Goal: Task Accomplishment & Management: Use online tool/utility

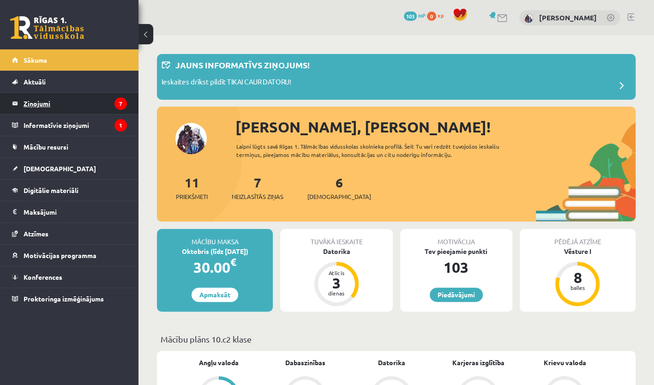
click at [82, 102] on legend "Ziņojumi 7" at bounding box center [75, 103] width 103 height 21
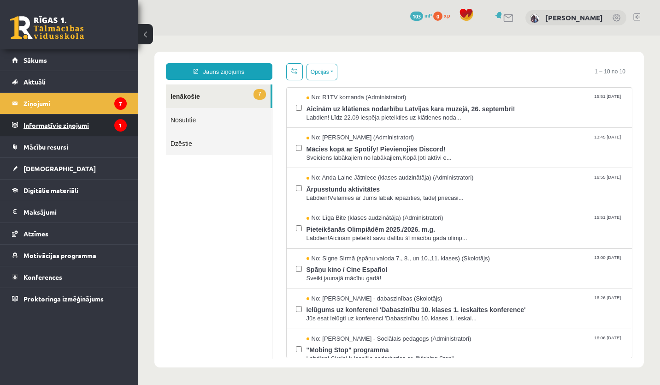
click at [95, 124] on legend "Informatīvie ziņojumi 1" at bounding box center [75, 124] width 103 height 21
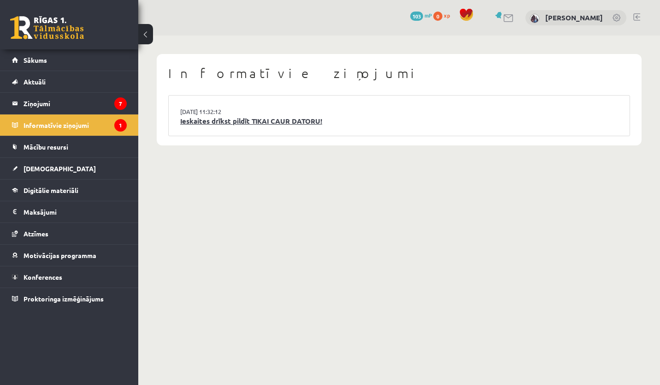
click at [363, 119] on link "Ieskaites drīkst pildīt TIKAI CAUR DATORU!" at bounding box center [399, 121] width 438 height 11
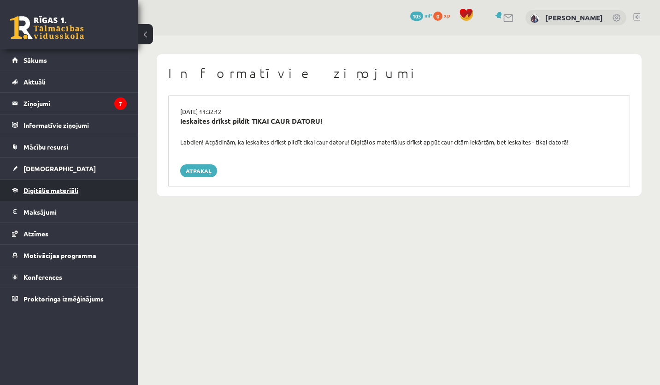
click at [85, 191] on link "Digitālie materiāli" at bounding box center [69, 189] width 115 height 21
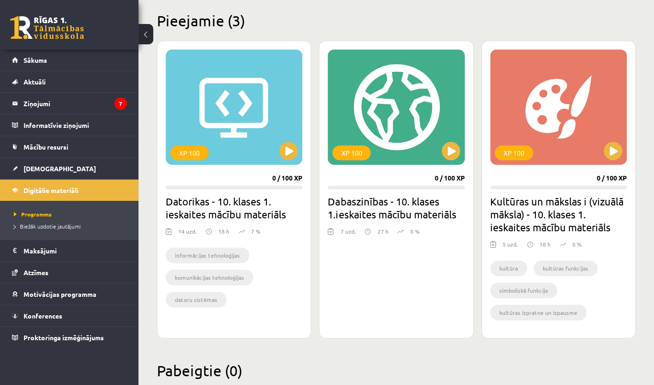
scroll to position [223, 0]
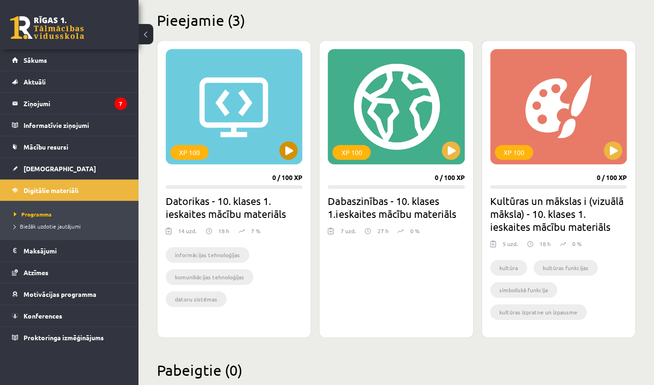
click at [279, 157] on div "XP 100" at bounding box center [234, 106] width 137 height 115
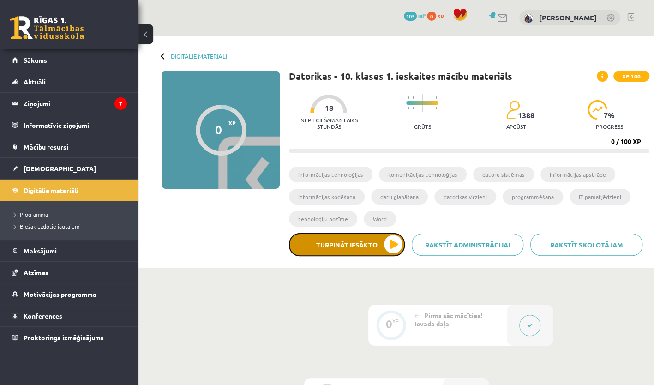
click at [386, 242] on button "Turpināt iesākto" at bounding box center [347, 244] width 116 height 23
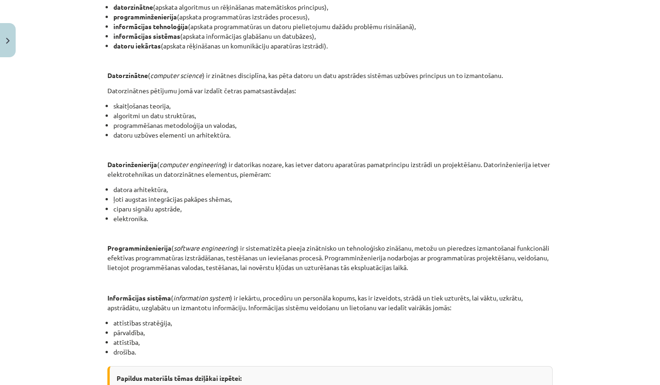
scroll to position [235, 0]
